Goal: Task Accomplishment & Management: Manage account settings

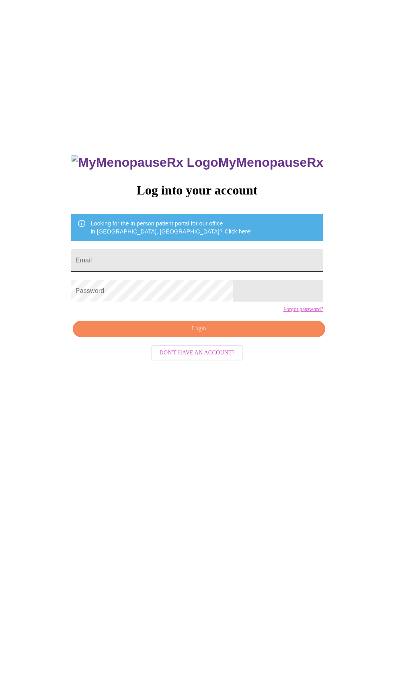
click at [202, 272] on input "Email" at bounding box center [197, 260] width 252 height 23
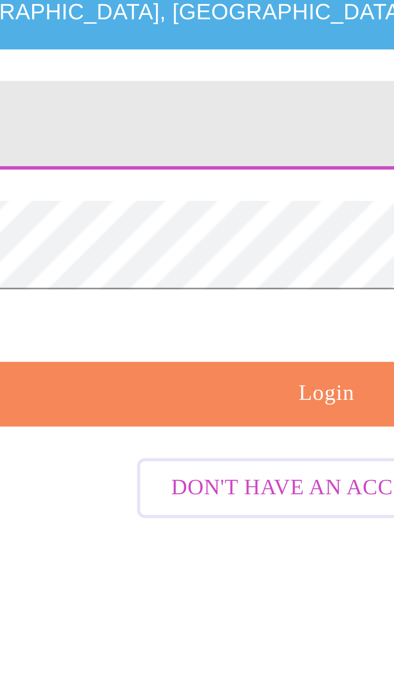
type input "[EMAIL_ADDRESS][DOMAIN_NAME]"
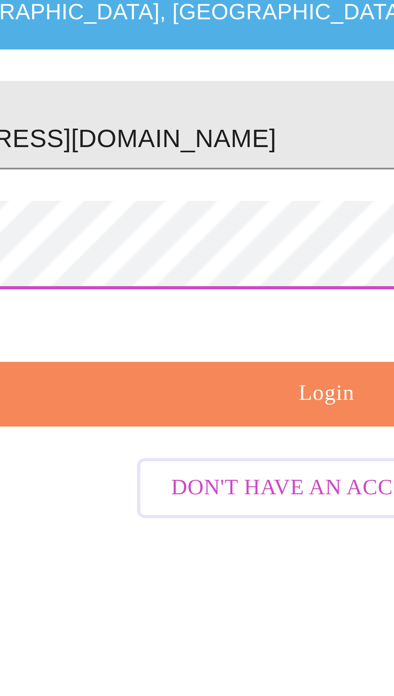
click at [183, 334] on span "Login" at bounding box center [199, 329] width 234 height 10
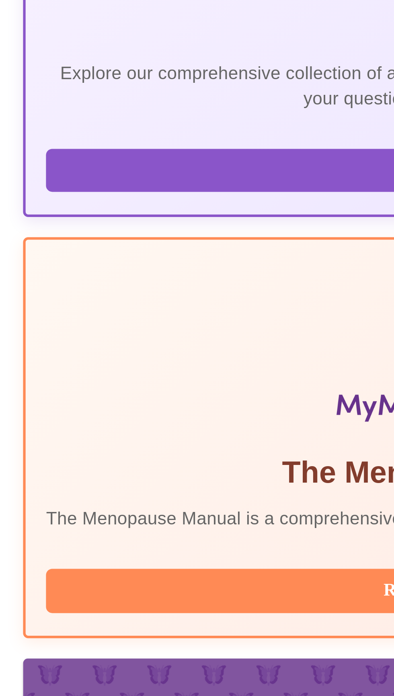
click at [52, 252] on span "Browse All Articles" at bounding box center [197, 247] width 310 height 10
